Goal: Navigation & Orientation: Find specific page/section

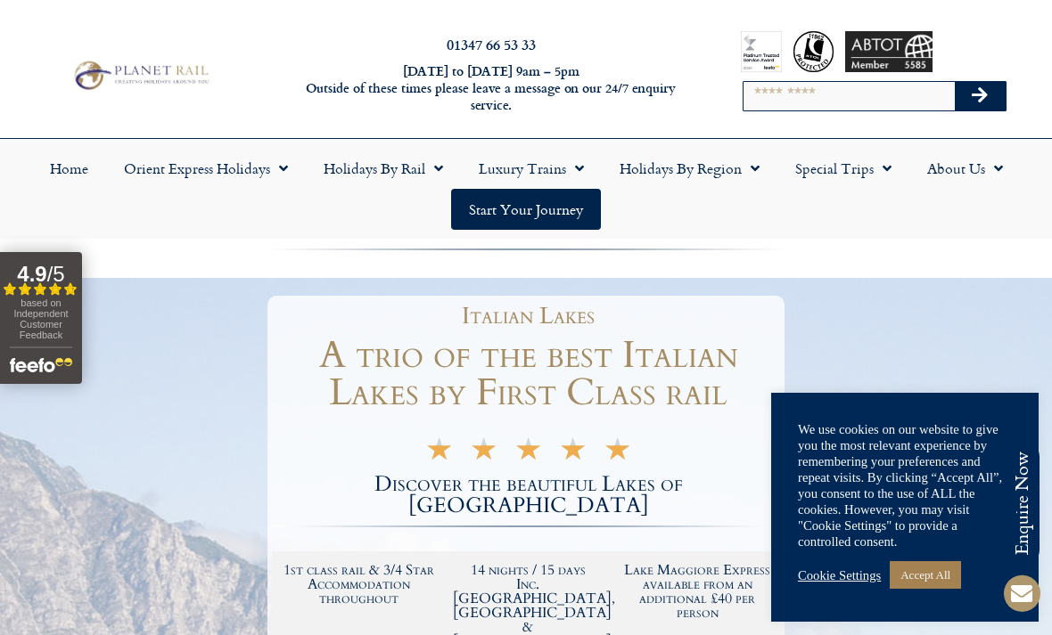
click at [944, 573] on link "Accept All" at bounding box center [924, 575] width 71 height 28
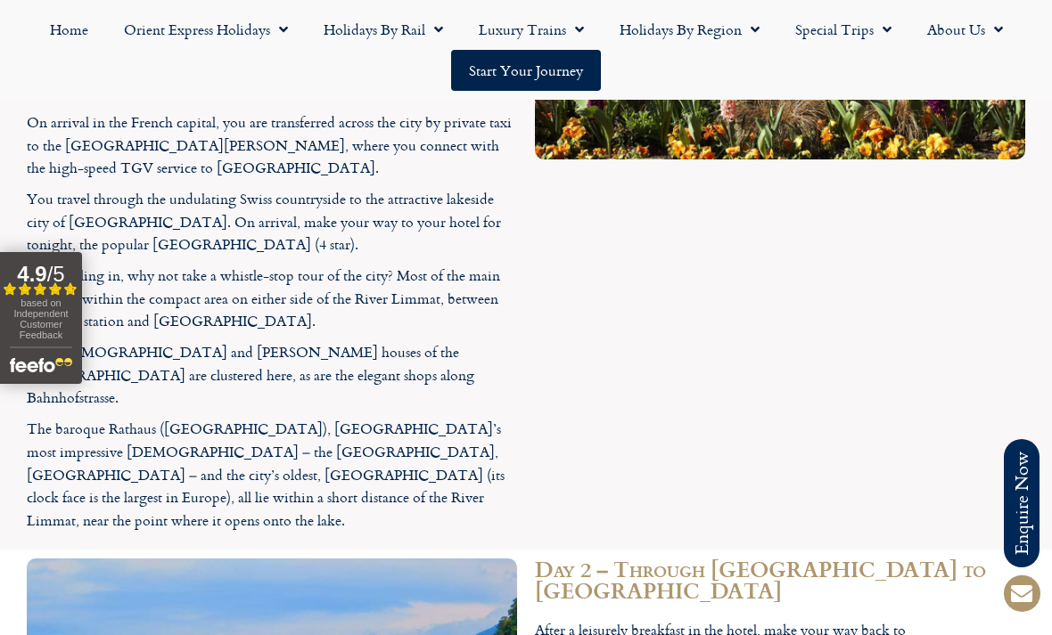
scroll to position [2199, 0]
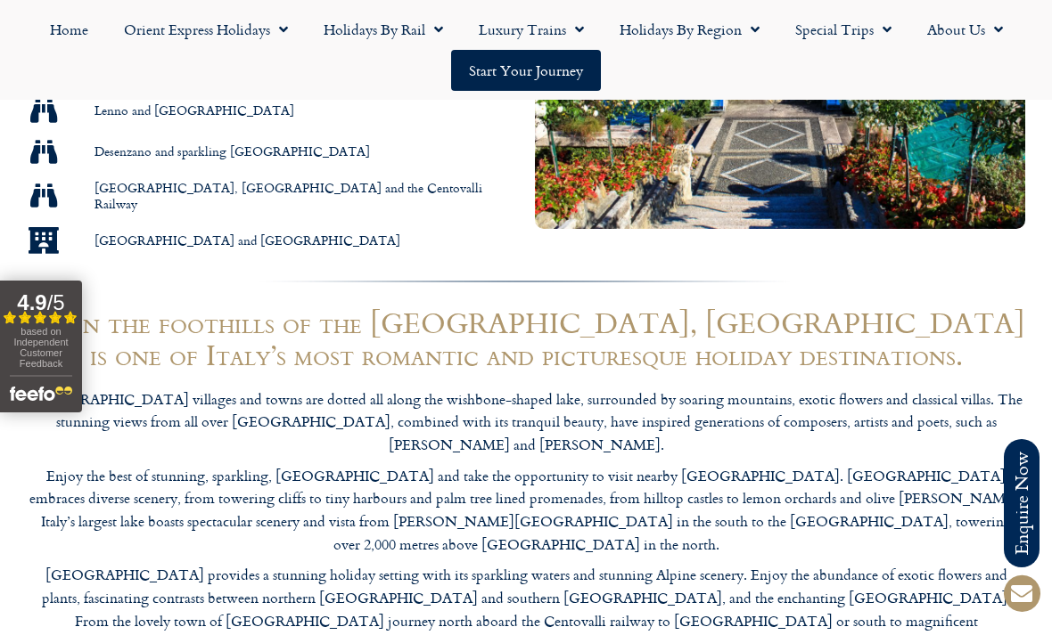
scroll to position [1299, 0]
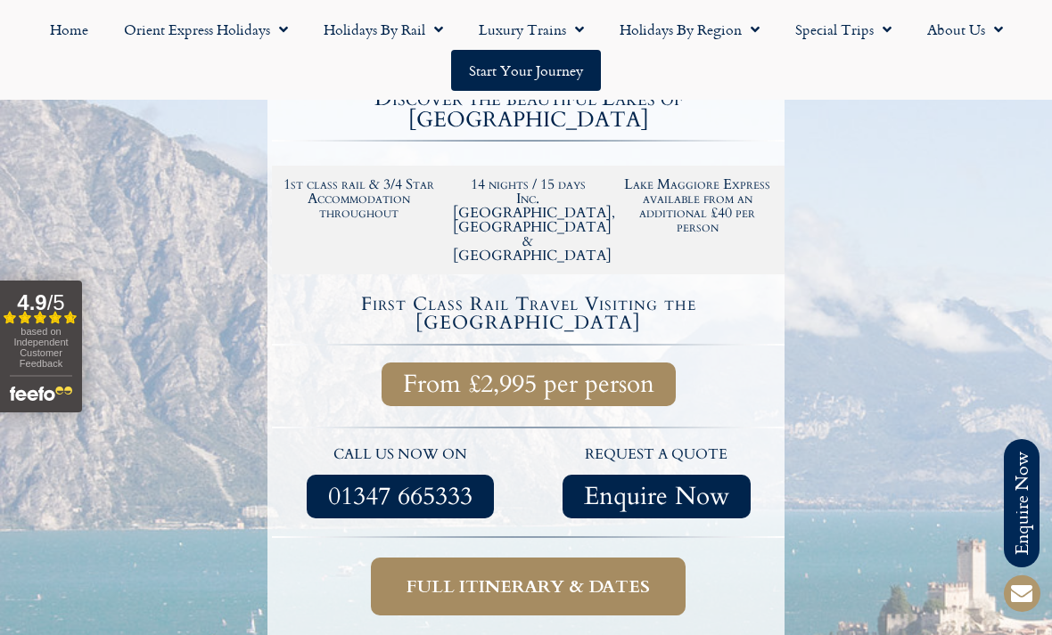
click at [577, 576] on span "Full itinerary & dates" at bounding box center [527, 587] width 243 height 22
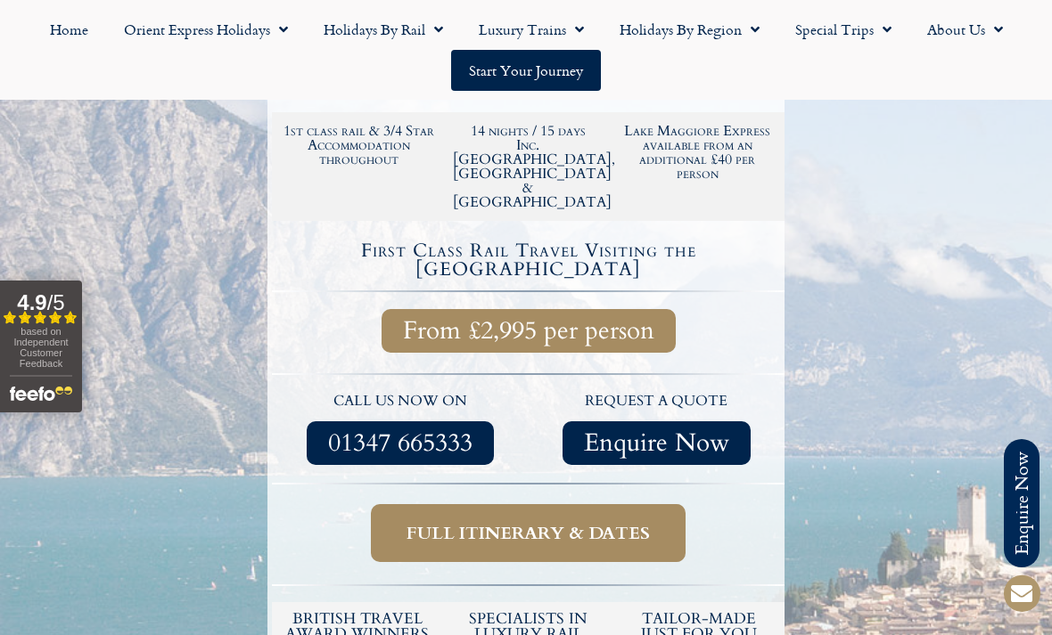
scroll to position [443, 0]
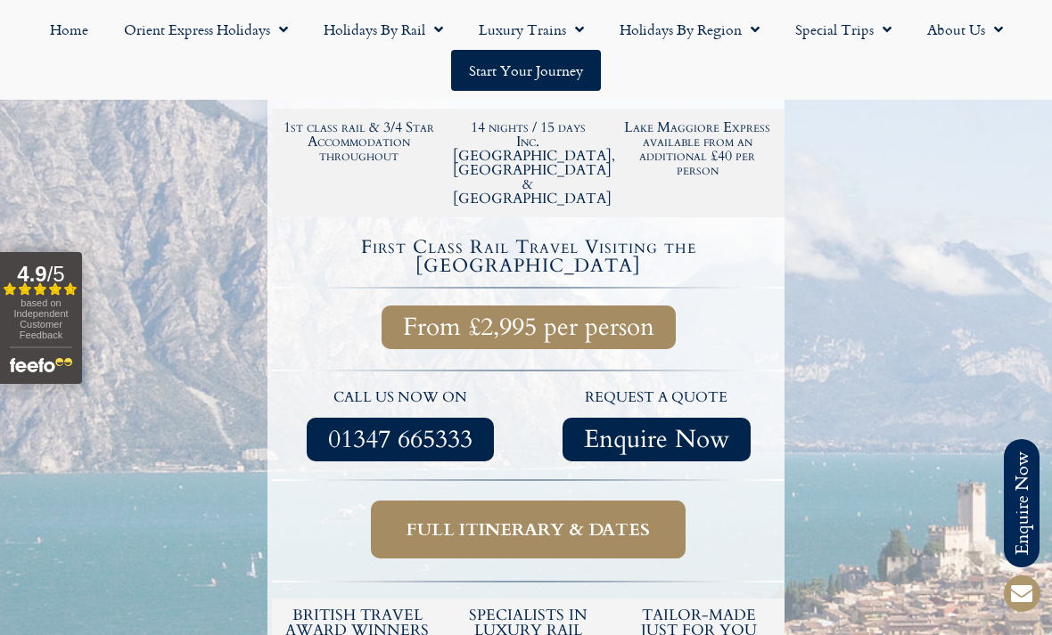
click at [569, 519] on span "Full itinerary & dates" at bounding box center [527, 530] width 243 height 22
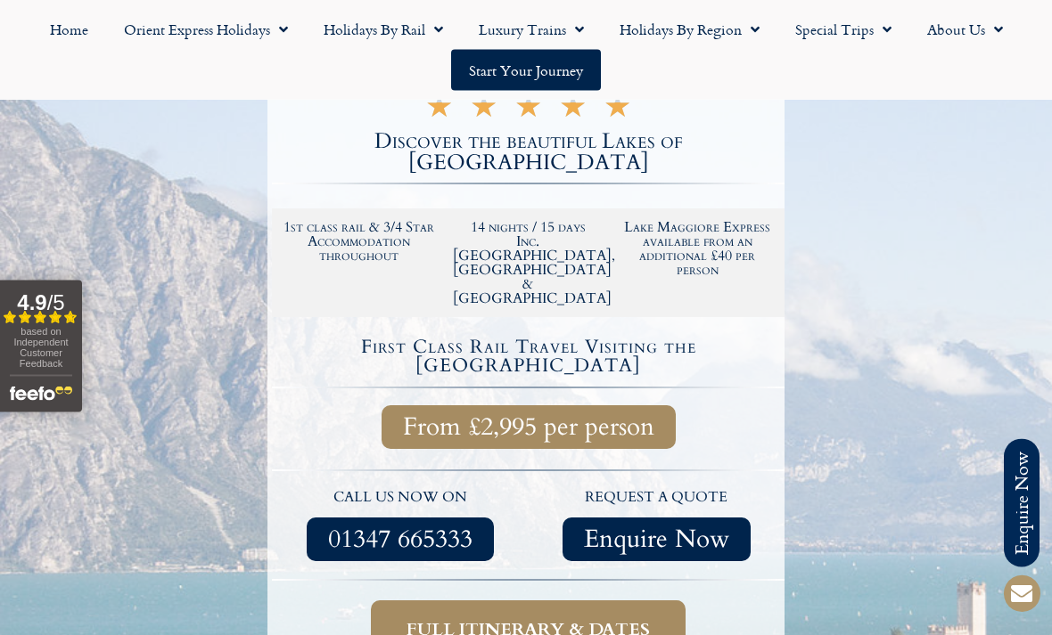
scroll to position [344, 0]
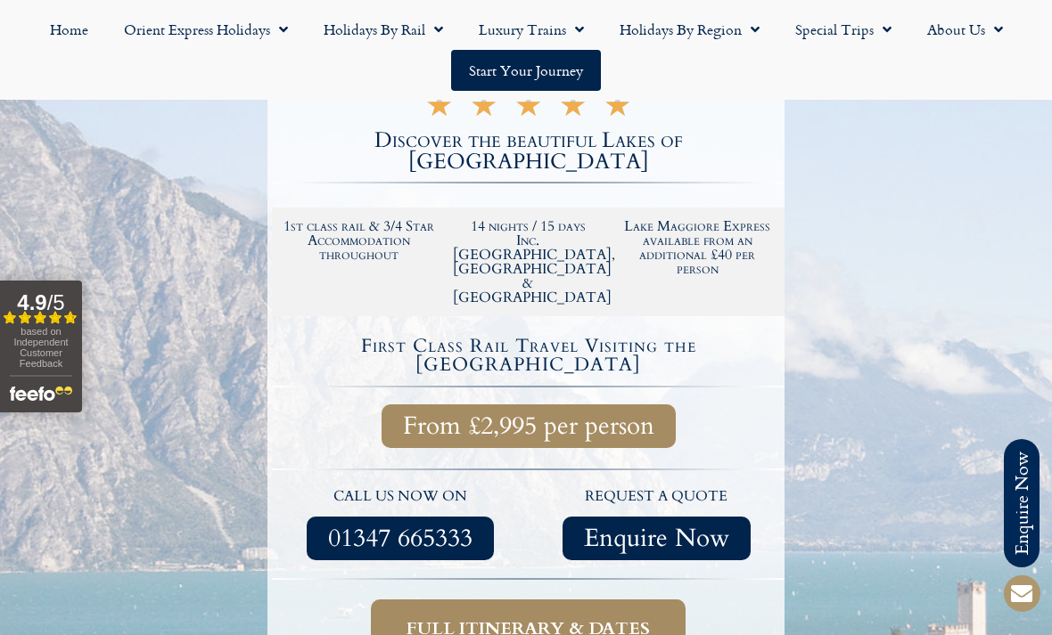
click at [559, 618] on span "Full itinerary & dates" at bounding box center [527, 629] width 243 height 22
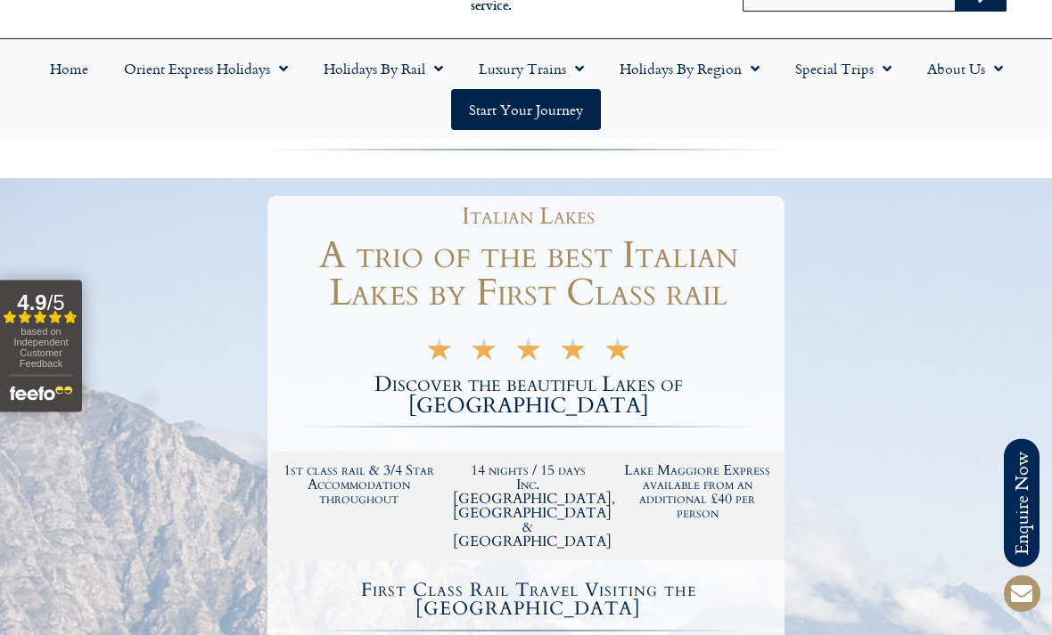
scroll to position [73, 0]
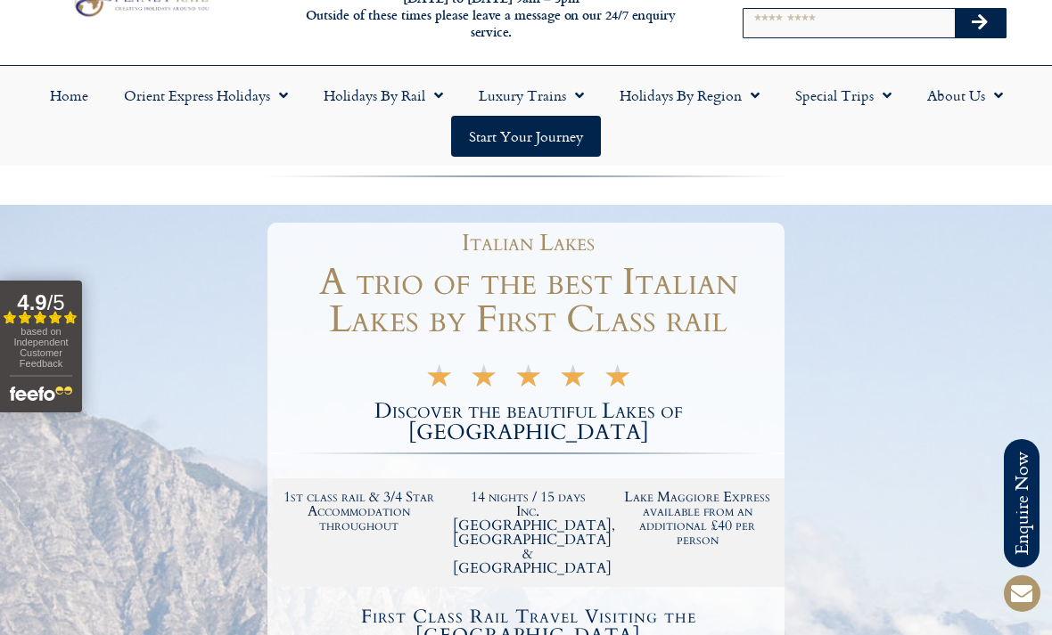
click at [551, 136] on link "Start your Journey" at bounding box center [526, 136] width 150 height 41
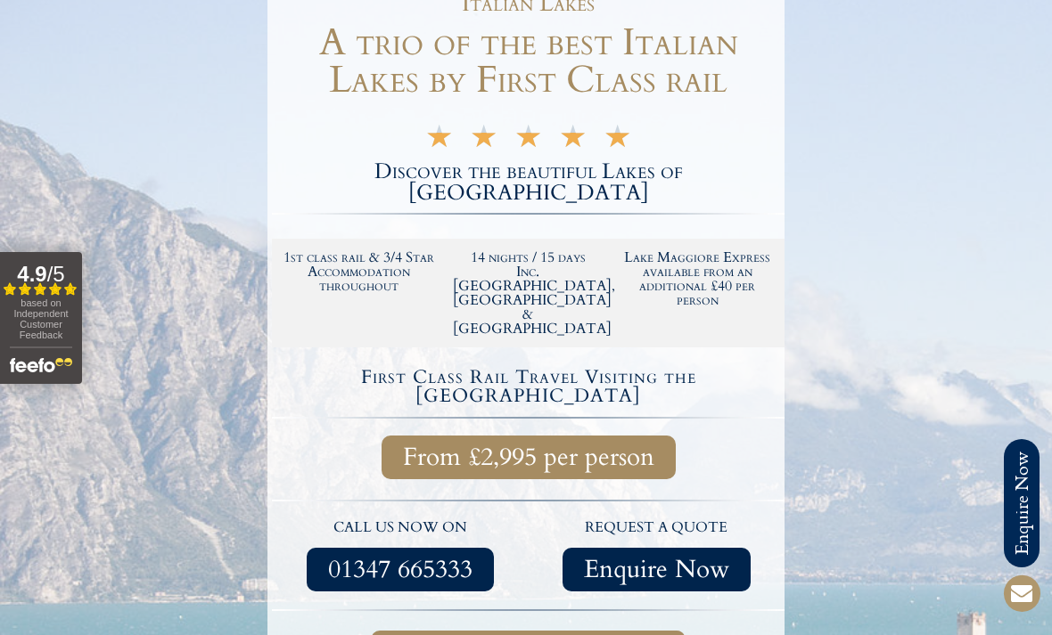
scroll to position [0, 0]
